Goal: Task Accomplishment & Management: Use online tool/utility

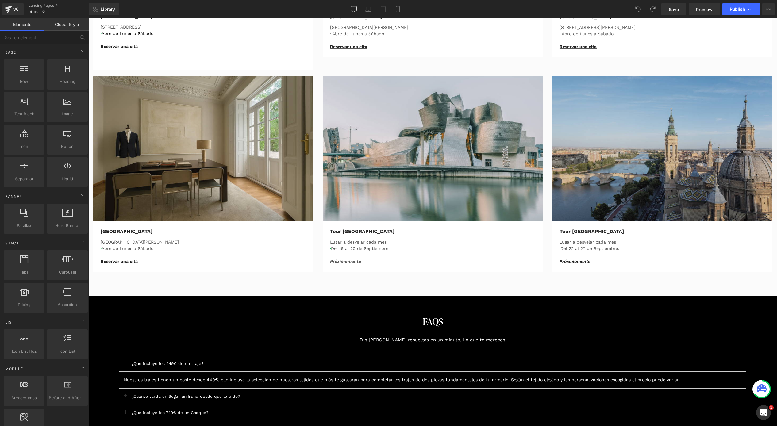
scroll to position [465, 0]
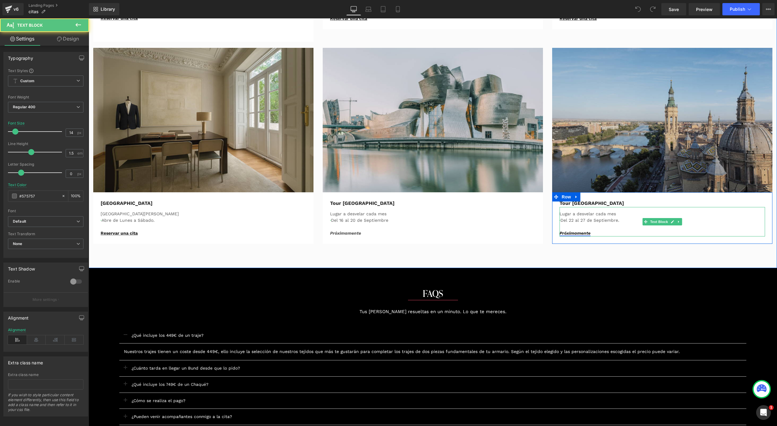
click at [565, 234] on icon "Próximamente" at bounding box center [575, 233] width 31 height 5
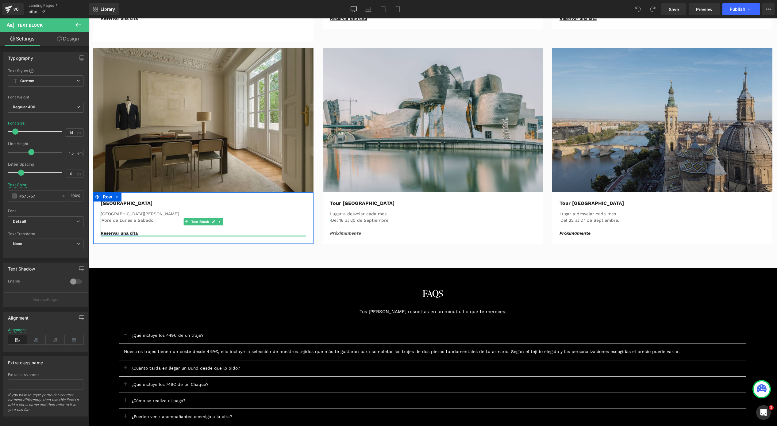
click at [106, 234] on link "Reservar una cita" at bounding box center [119, 233] width 37 height 5
drag, startPoint x: 138, startPoint y: 231, endPoint x: 96, endPoint y: 232, distance: 42.0
click at [96, 232] on div "[GEOGRAPHIC_DATA][PERSON_NAME] · Abre de Lunes a Sábado. Reservar una cita Text…" at bounding box center [203, 218] width 215 height 37
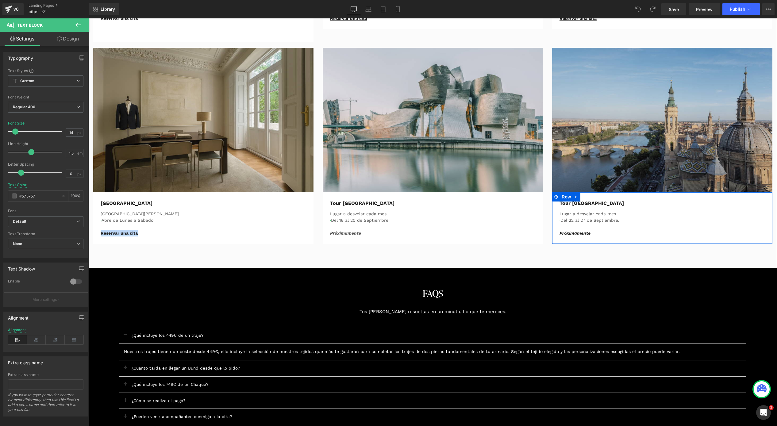
click at [638, 226] on p at bounding box center [663, 227] width 206 height 6
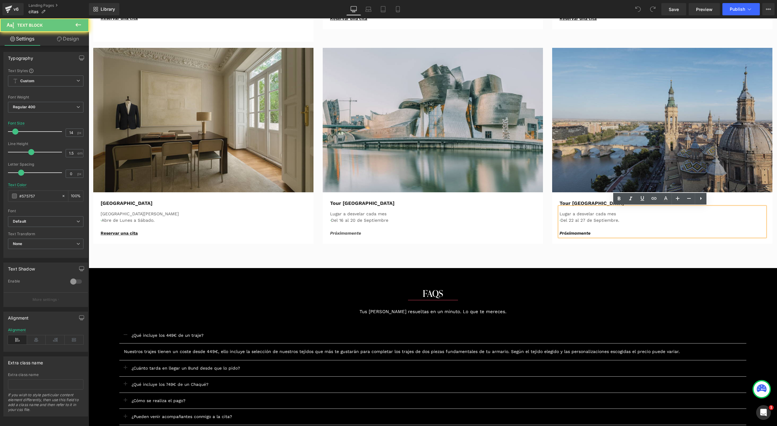
click at [614, 228] on p at bounding box center [663, 227] width 206 height 6
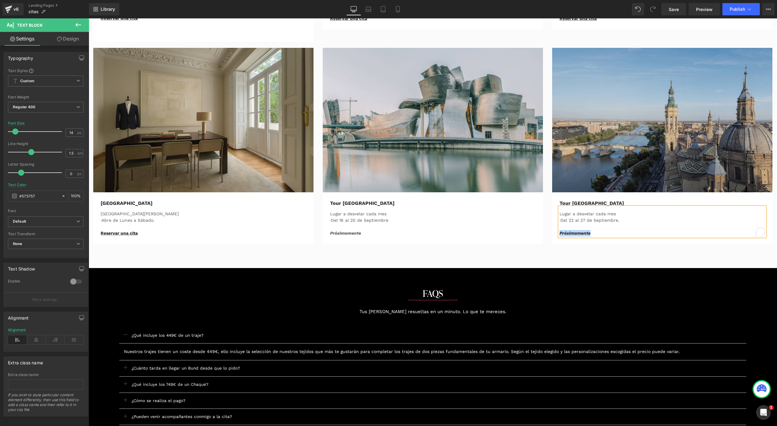
drag, startPoint x: 598, startPoint y: 232, endPoint x: 551, endPoint y: 231, distance: 46.0
click at [552, 231] on div "Tour [PERSON_NAME] Text Block Lugar a desvelar cada mes · Del 22 al 27 de Septi…" at bounding box center [662, 218] width 220 height 52
paste div
click at [595, 231] on p "Reservar nua cita" at bounding box center [663, 233] width 206 height 6
drag, startPoint x: 597, startPoint y: 233, endPoint x: 555, endPoint y: 234, distance: 41.1
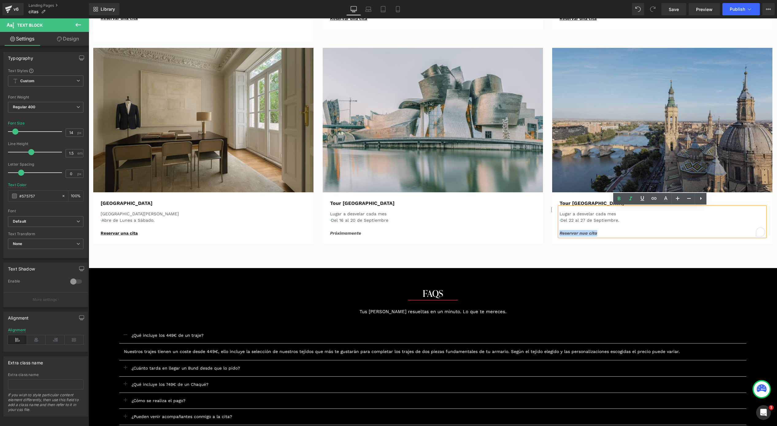
click at [555, 234] on div "Tour [PERSON_NAME] Text Block Lugar a desvelar cada mes · Del 22 al 27 de Septi…" at bounding box center [662, 218] width 215 height 37
click at [621, 197] on icon at bounding box center [619, 198] width 7 height 7
click at [632, 197] on icon at bounding box center [630, 198] width 7 height 7
click at [639, 197] on icon at bounding box center [642, 198] width 7 height 7
click at [620, 196] on icon at bounding box center [619, 198] width 7 height 7
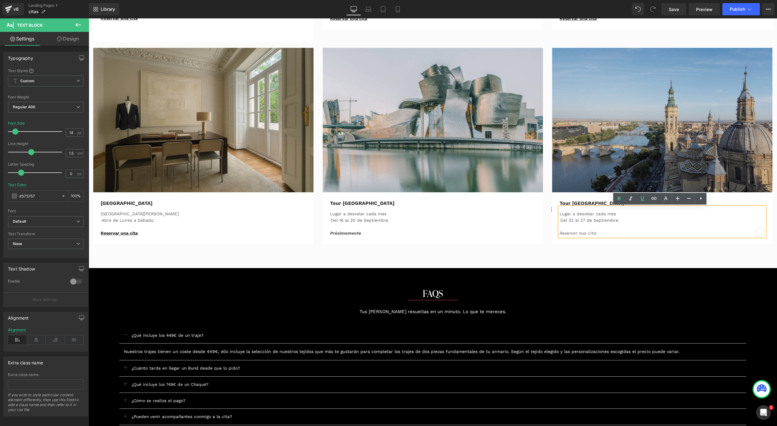
drag, startPoint x: 595, startPoint y: 232, endPoint x: 557, endPoint y: 231, distance: 38.1
click at [560, 231] on div "Lugar a desvelar cada mes · Del 22 al 27 de Septiembre . Reservar nua cita" at bounding box center [663, 221] width 206 height 29
click at [560, 233] on div "Lugar a desvelar cada mes · Del 22 al 27 de Septiembre . Reservar nua cita" at bounding box center [663, 221] width 206 height 29
click at [620, 196] on icon at bounding box center [619, 198] width 7 height 7
click at [640, 197] on icon at bounding box center [642, 198] width 7 height 7
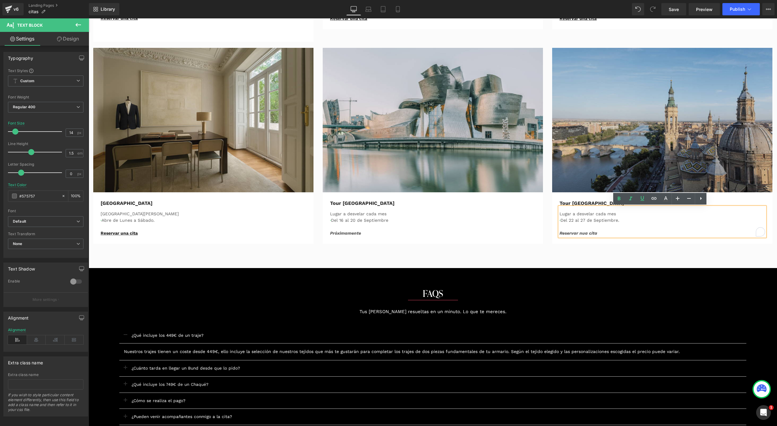
click at [616, 227] on p at bounding box center [663, 227] width 206 height 6
click at [607, 234] on p "Reservar nua cita" at bounding box center [663, 233] width 206 height 6
drag, startPoint x: 602, startPoint y: 234, endPoint x: 555, endPoint y: 234, distance: 47.6
click at [555, 234] on div "Tour [PERSON_NAME] Text Block Lugar a desvelar cada mes · Del 22 al 27 de Septi…" at bounding box center [662, 218] width 215 height 37
click at [641, 198] on icon at bounding box center [643, 198] width 4 height 5
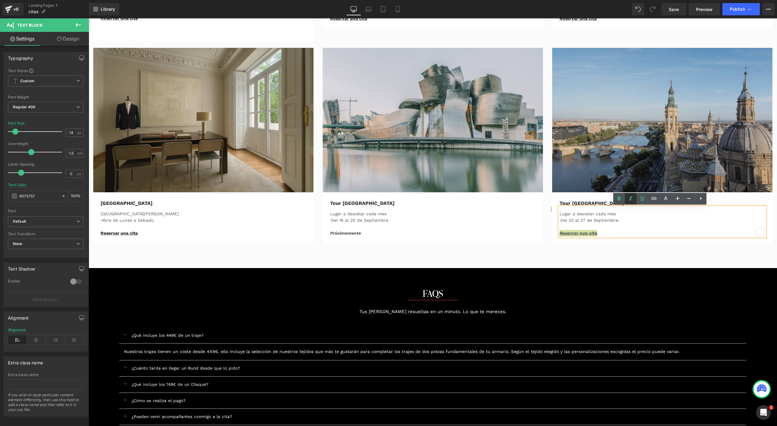
click at [630, 199] on icon at bounding box center [630, 198] width 7 height 7
click at [587, 234] on u "Reservar nua cita" at bounding box center [578, 233] width 37 height 5
click at [582, 232] on u "Reservar nua cita" at bounding box center [578, 233] width 37 height 5
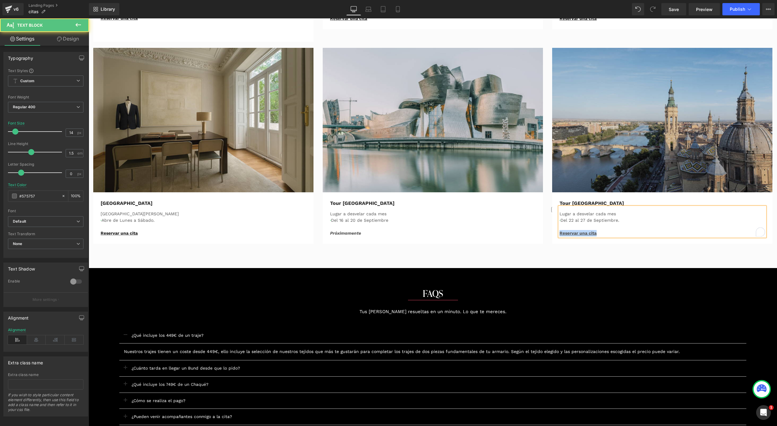
drag, startPoint x: 596, startPoint y: 234, endPoint x: 548, endPoint y: 232, distance: 47.6
click at [548, 232] on div "Image Tour [PERSON_NAME] Text Block Lugar a desvelar cada mes · Del 22 al 27 de…" at bounding box center [663, 146] width 230 height 196
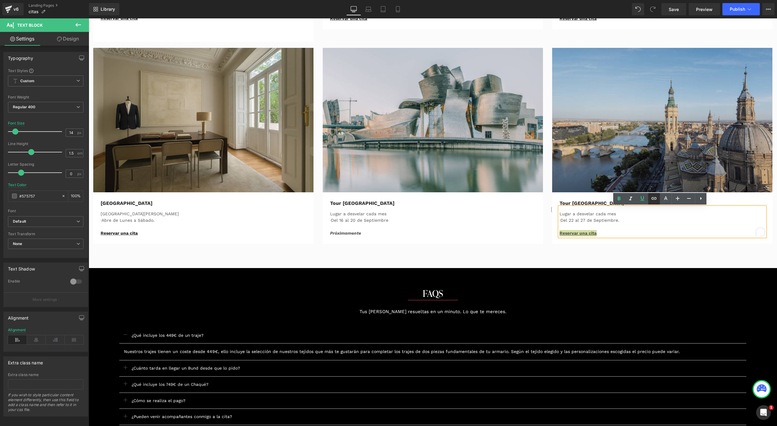
click at [652, 198] on icon at bounding box center [654, 198] width 7 height 7
click at [615, 239] on input "text" at bounding box center [602, 239] width 95 height 15
click at [604, 242] on input "text" at bounding box center [602, 239] width 95 height 15
paste input "[URL][DOMAIN_NAME][PERSON_NAME]"
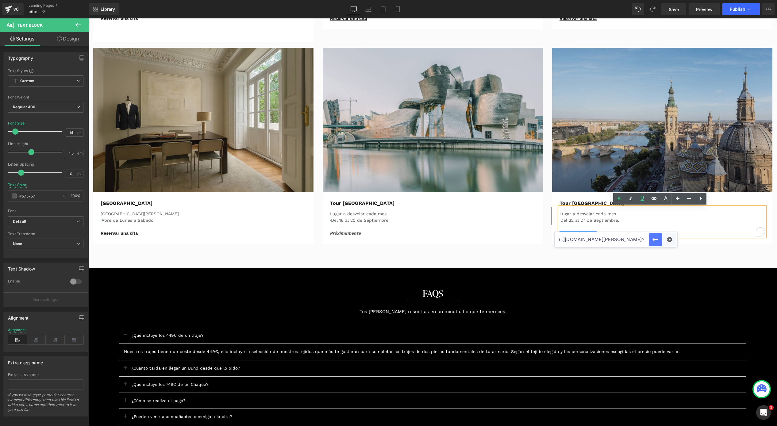
type input "[URL][DOMAIN_NAME][PERSON_NAME]?"
click at [656, 238] on icon "button" at bounding box center [655, 239] width 7 height 7
click at [740, 13] on button "Publish" at bounding box center [741, 9] width 37 height 12
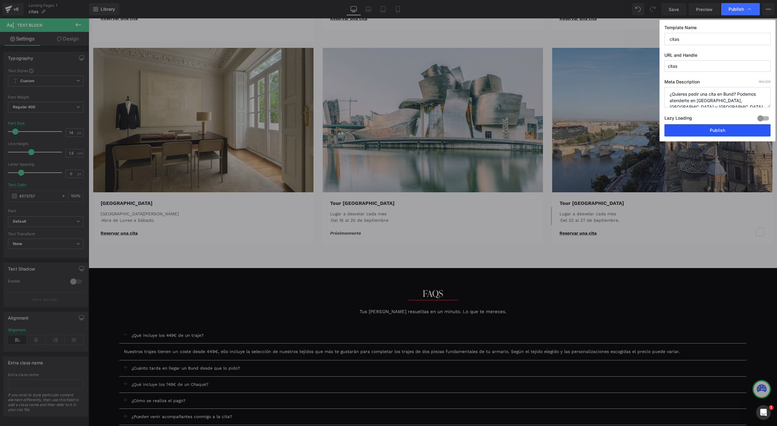
click at [706, 129] on button "Publish" at bounding box center [718, 130] width 106 height 12
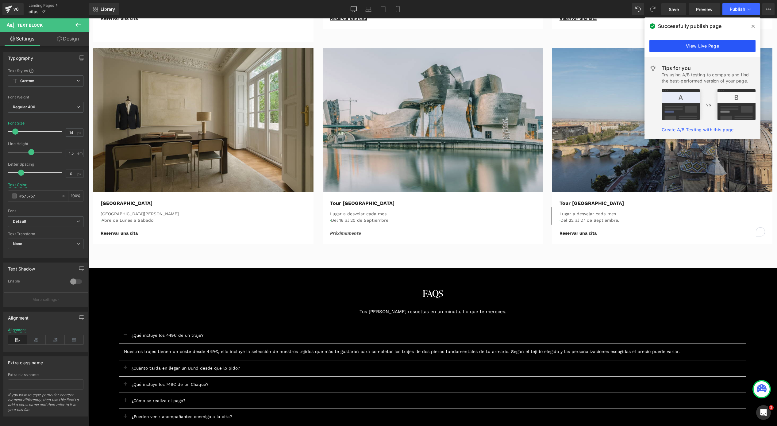
click at [695, 42] on link "View Live Page" at bounding box center [703, 46] width 106 height 12
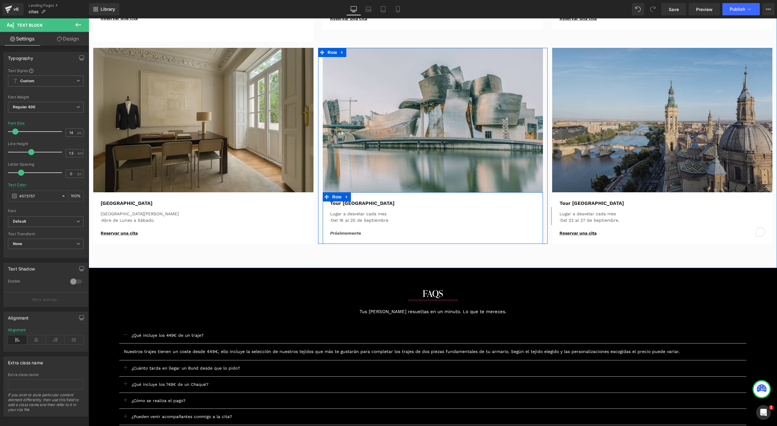
click at [535, 218] on div "Tour Bilbao Text Block Lugar a desvelar cada mes · Del 16 al 20 de Septiembre P…" at bounding box center [433, 218] width 215 height 37
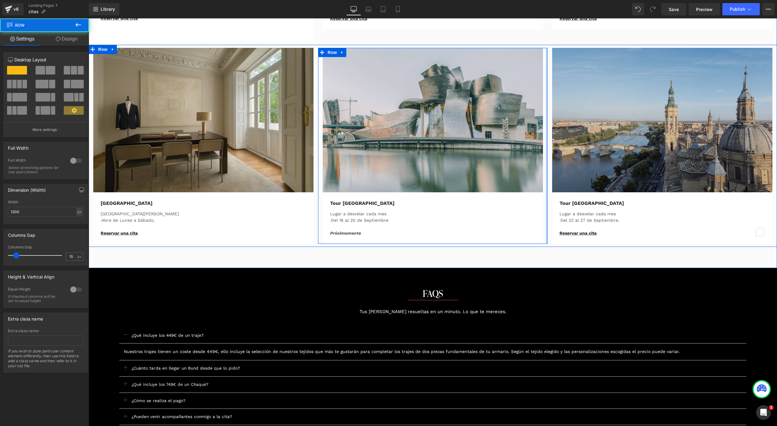
click at [546, 218] on div at bounding box center [547, 146] width 2 height 196
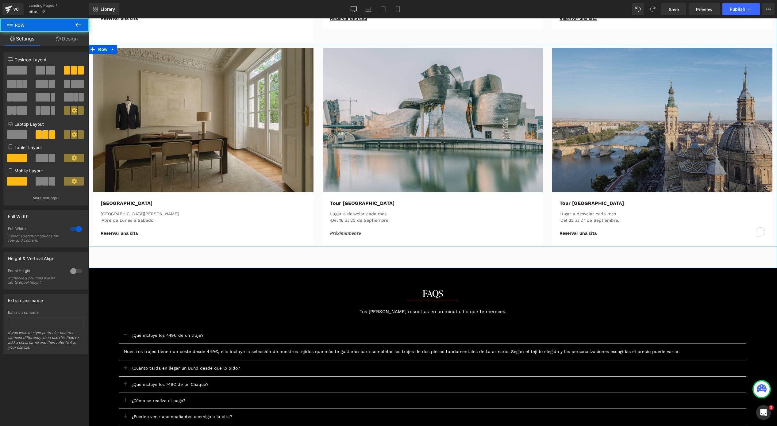
click at [544, 244] on div "Image [GEOGRAPHIC_DATA][PERSON_NAME] · Abre de Lunes a Sábado. Reservar una cit…" at bounding box center [433, 146] width 689 height 202
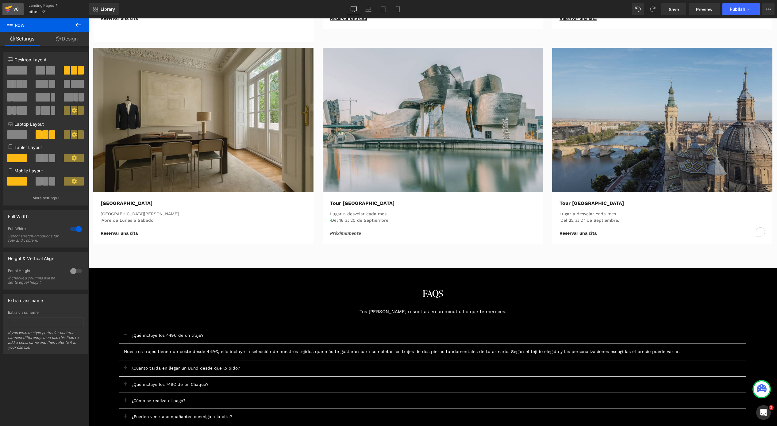
click at [12, 7] on icon at bounding box center [8, 9] width 7 height 15
